Goal: Information Seeking & Learning: Learn about a topic

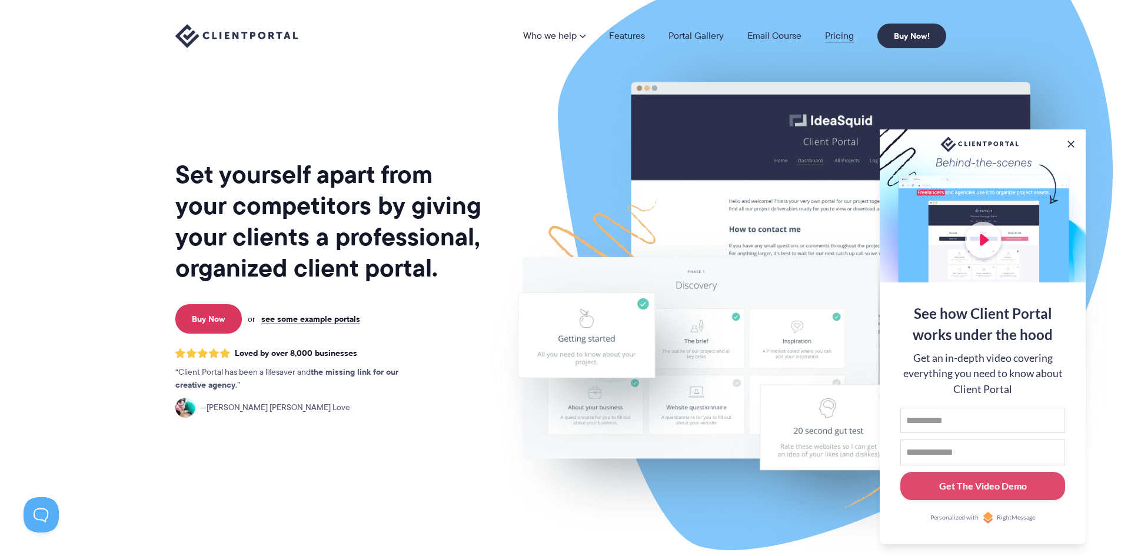
click at [836, 39] on link "Pricing" at bounding box center [839, 35] width 29 height 9
